Goal: Information Seeking & Learning: Learn about a topic

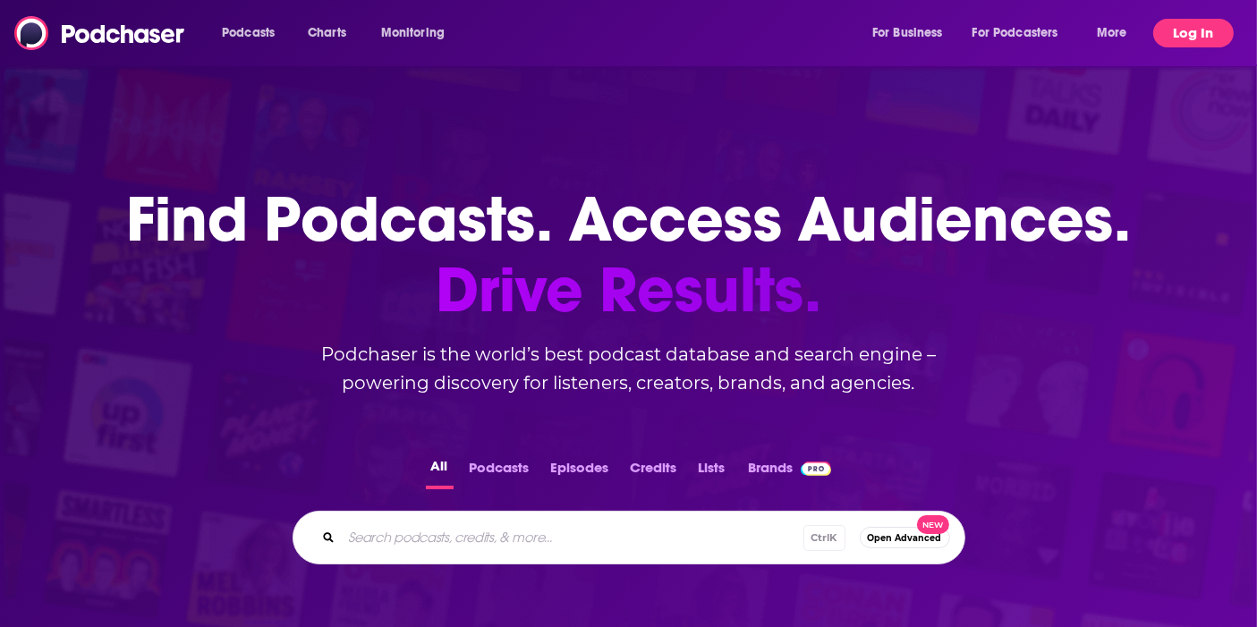
click at [1209, 24] on button "Log In" at bounding box center [1193, 33] width 81 height 29
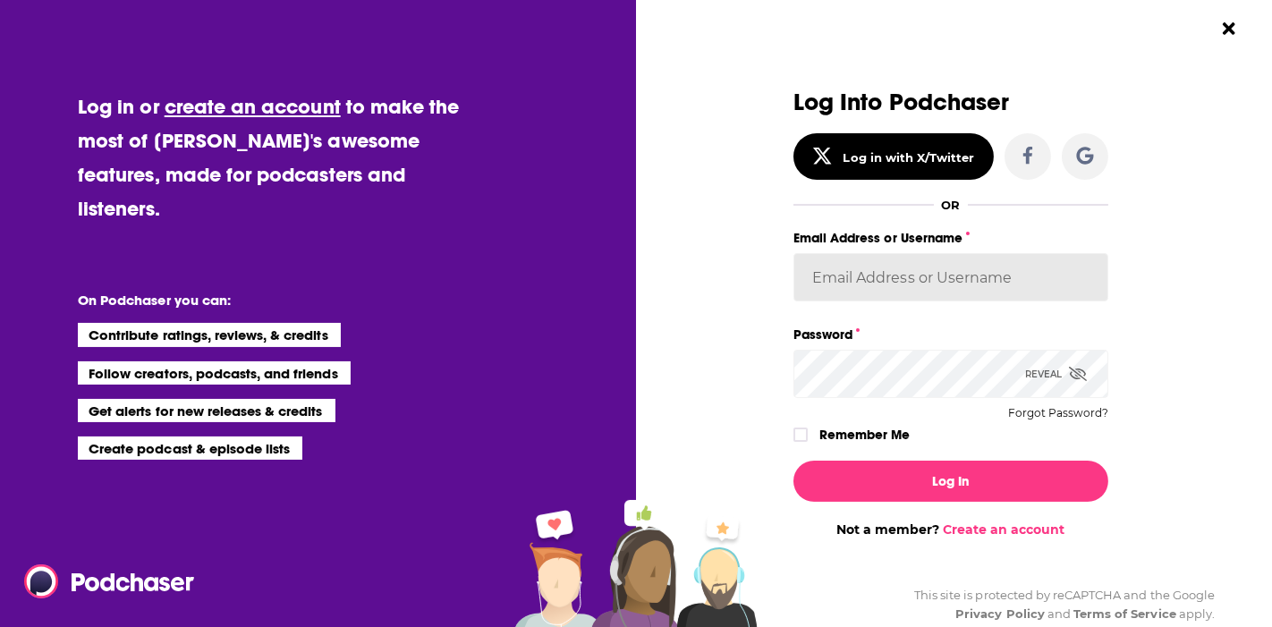
type input "[PERSON_NAME][EMAIL_ADDRESS][DOMAIN_NAME]"
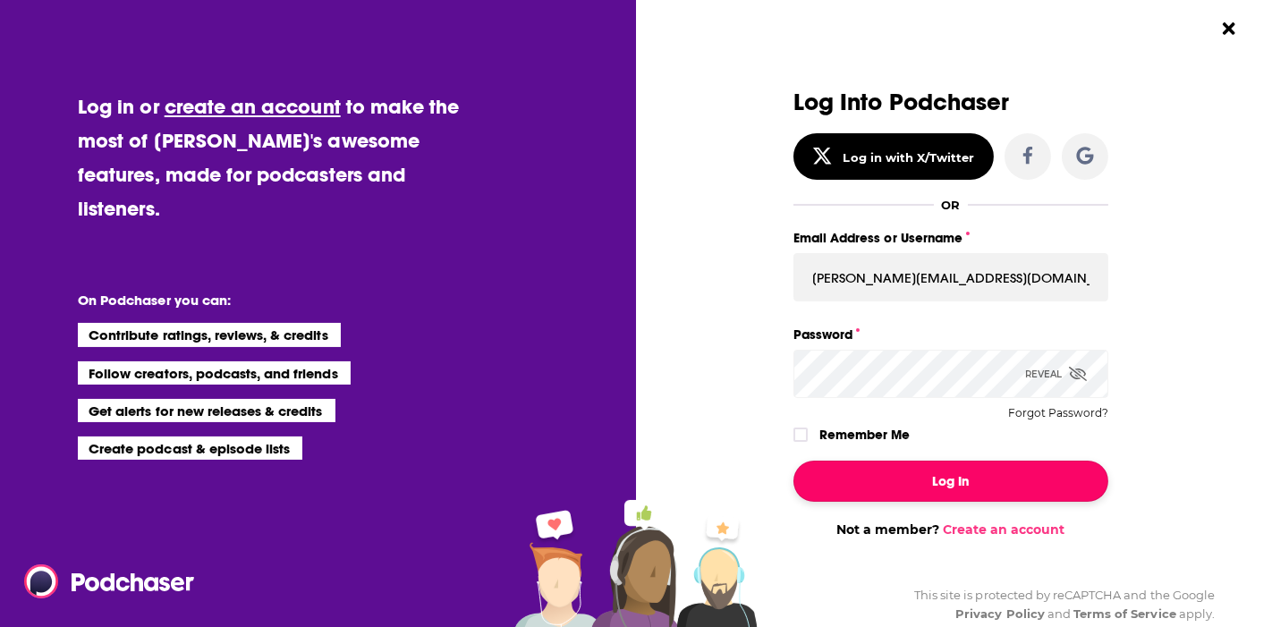
drag, startPoint x: 883, startPoint y: 475, endPoint x: 887, endPoint y: 466, distance: 9.6
click at [887, 466] on button "Log In" at bounding box center [951, 481] width 315 height 41
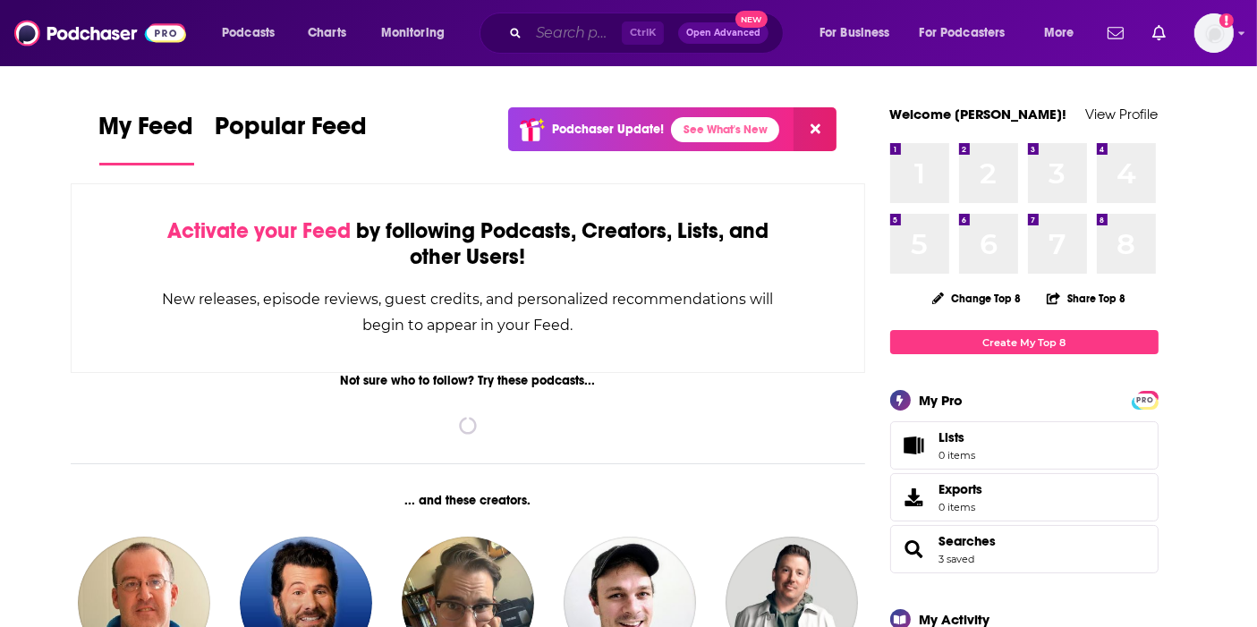
click at [542, 32] on input "Search podcasts, credits, & more..." at bounding box center [575, 33] width 93 height 29
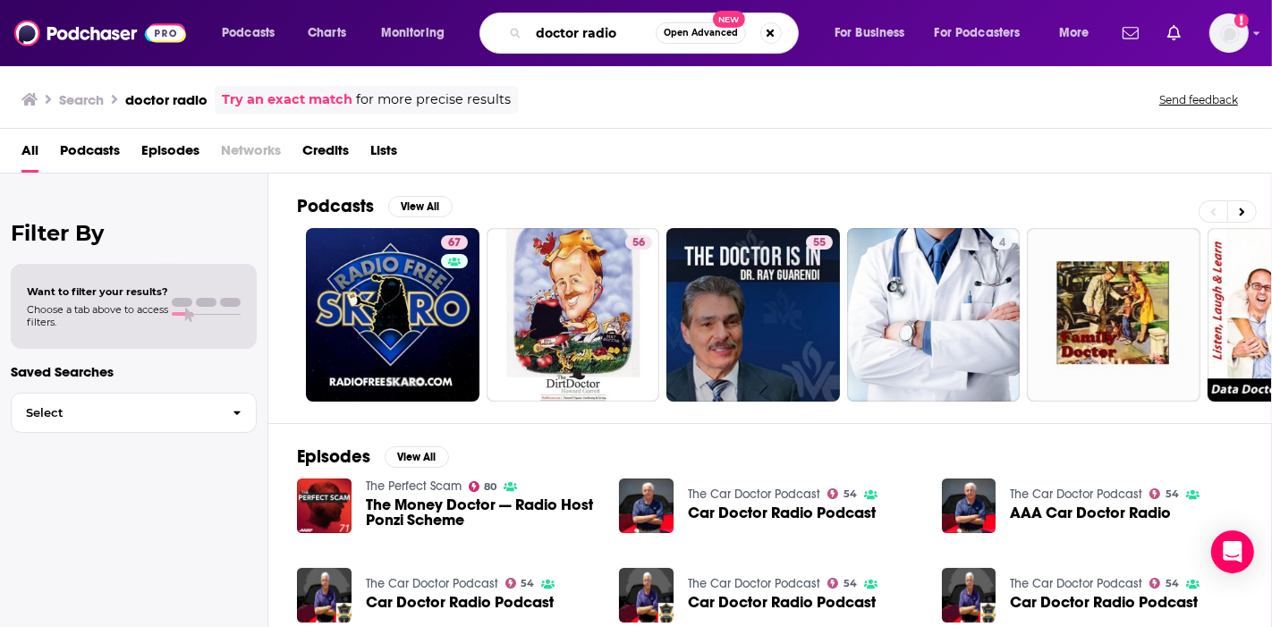
click at [639, 30] on input "doctor radio" at bounding box center [592, 33] width 127 height 29
type input "doctor radio langone health"
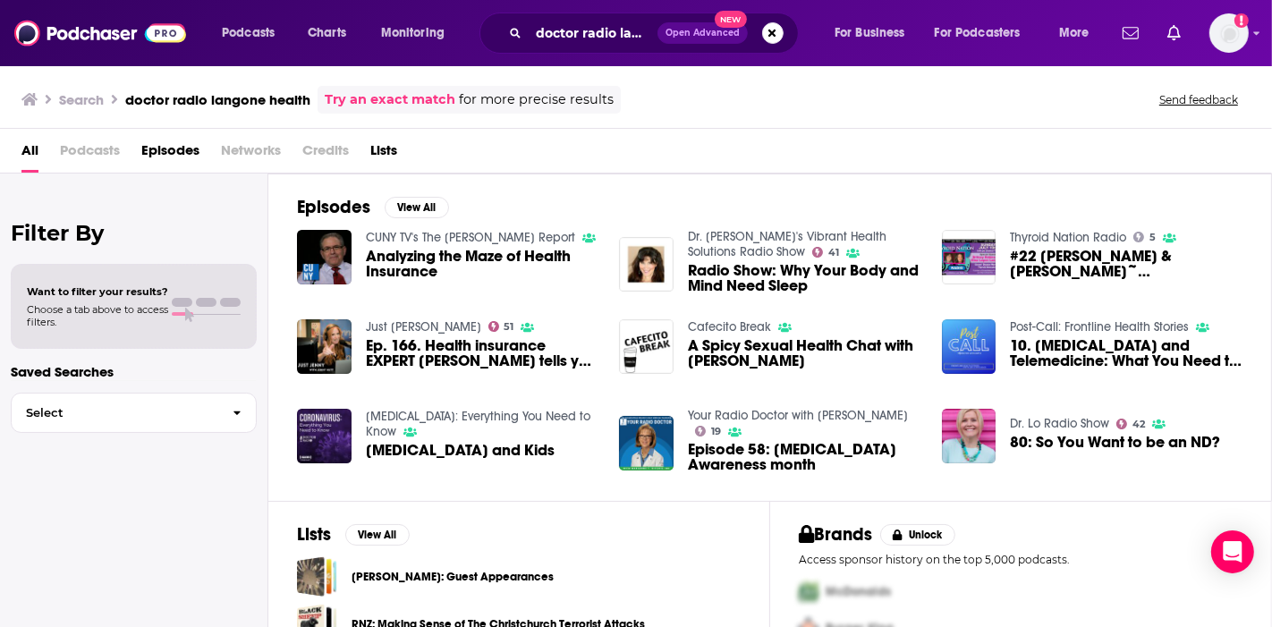
click at [24, 149] on span "All" at bounding box center [29, 154] width 17 height 37
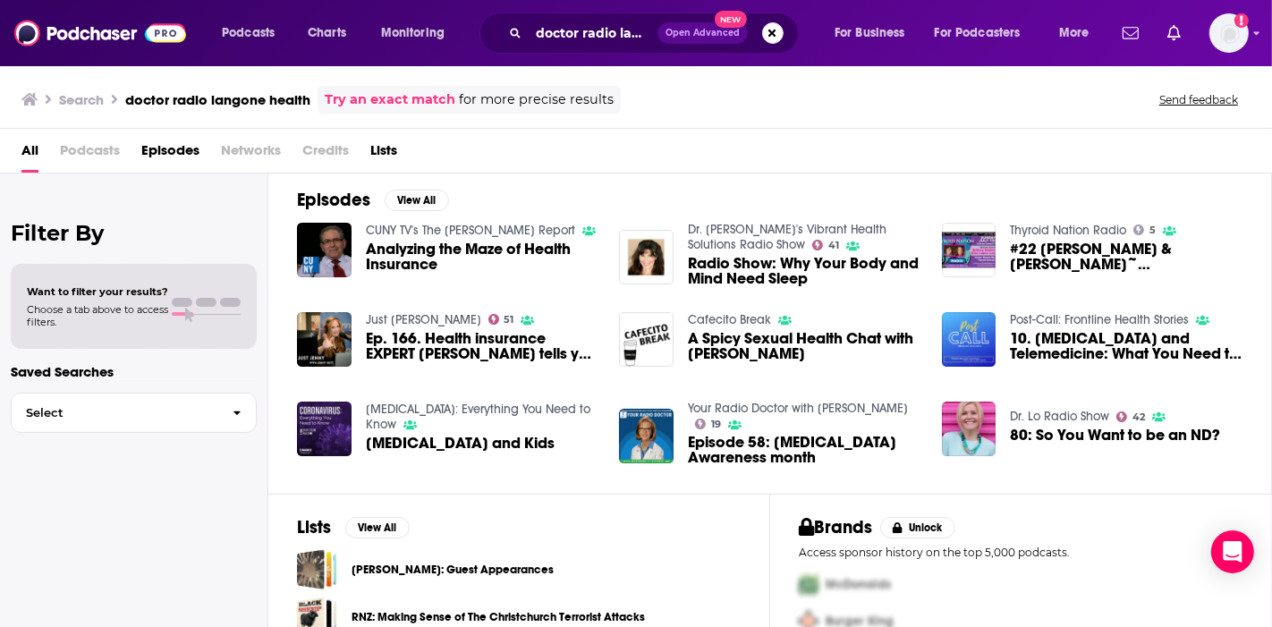
scroll to position [5, 0]
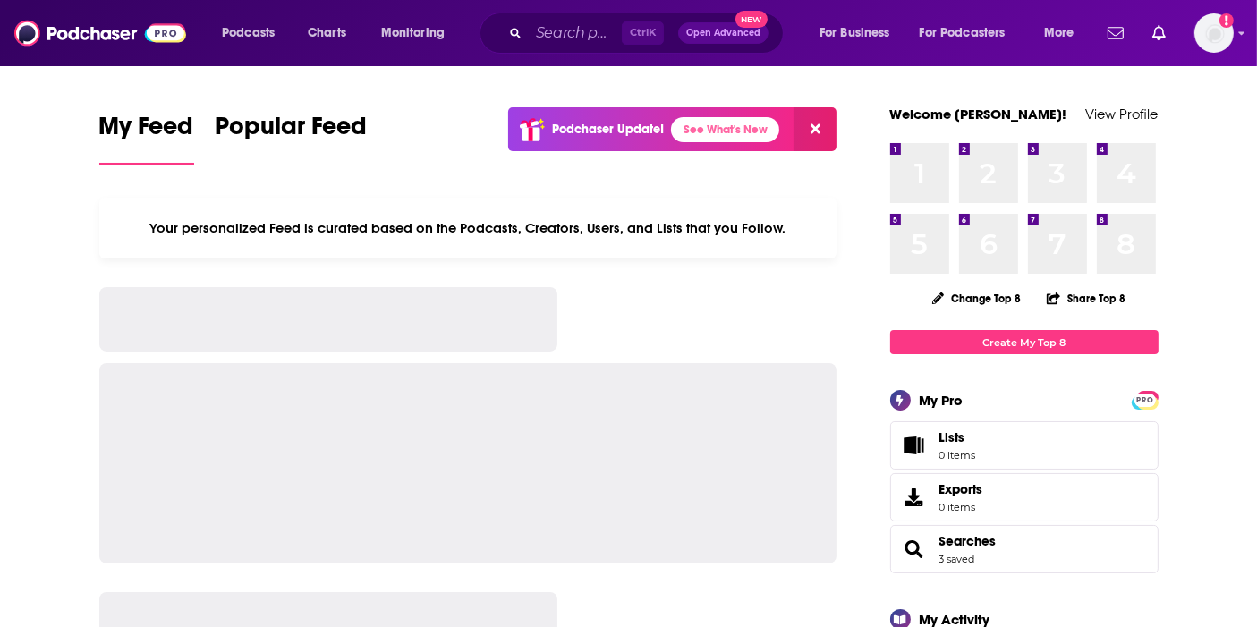
drag, startPoint x: 0, startPoint y: 0, endPoint x: 534, endPoint y: 29, distance: 534.8
click at [519, 30] on icon "Search podcasts, credits, & more..." at bounding box center [515, 33] width 10 height 10
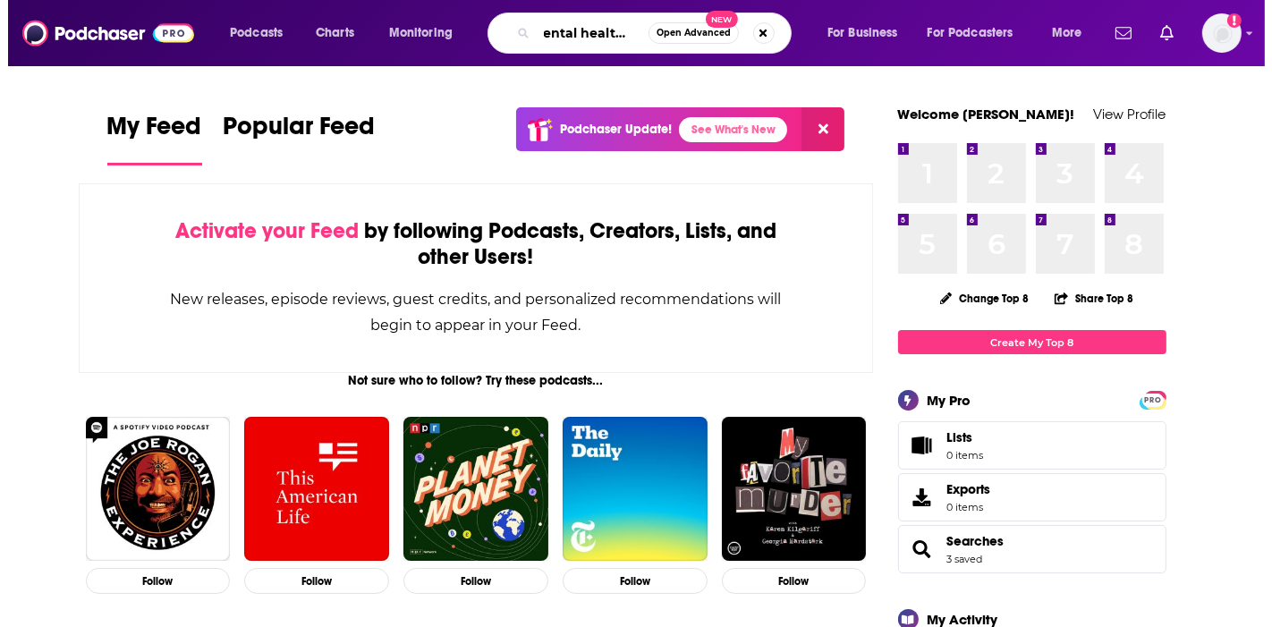
scroll to position [0, 29]
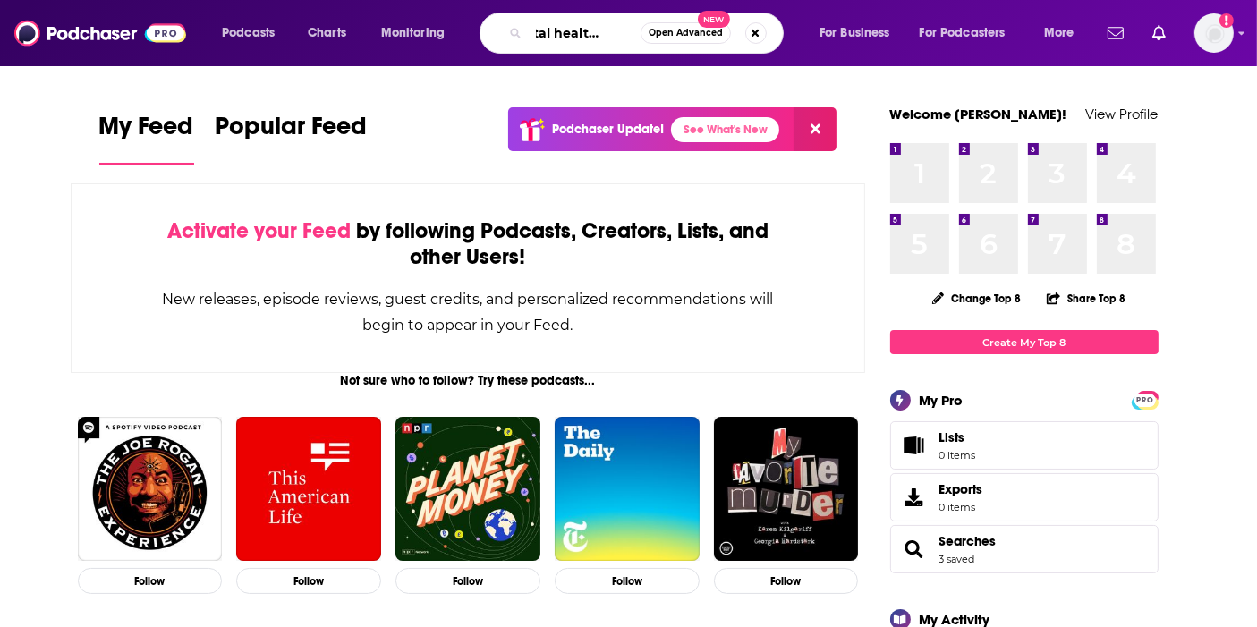
type input "dental health show"
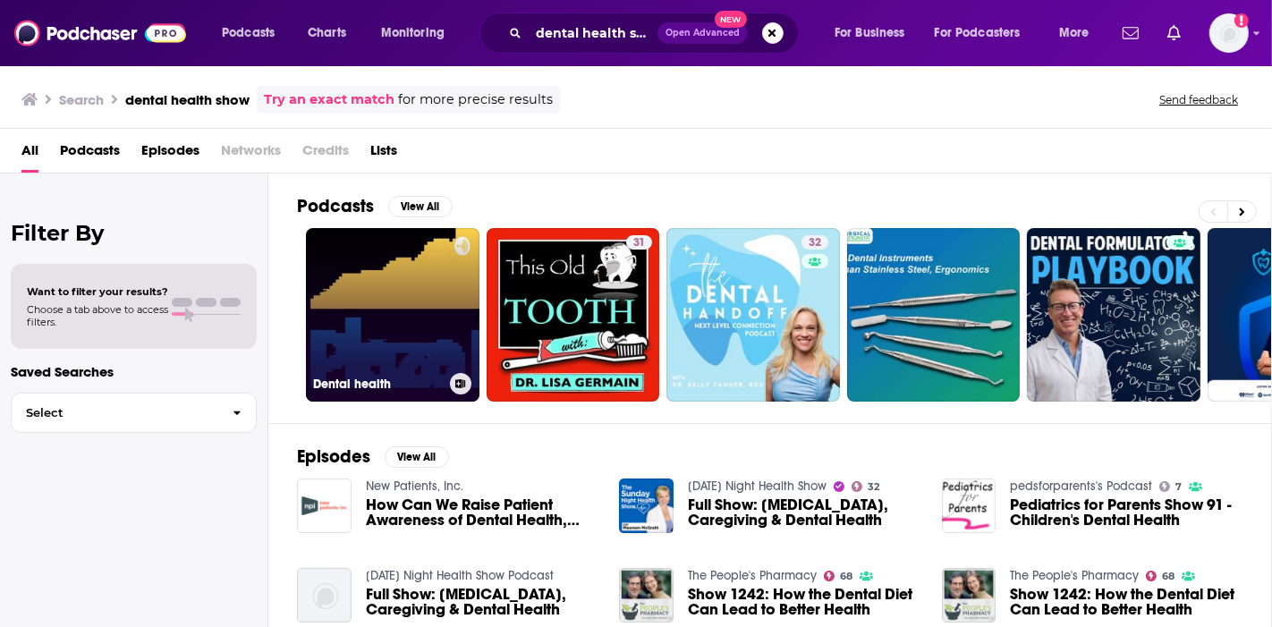
click at [396, 335] on link "Dental health" at bounding box center [393, 315] width 174 height 174
